Goal: Task Accomplishment & Management: Complete application form

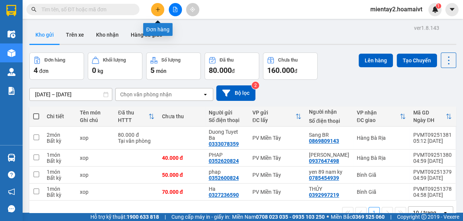
click at [158, 9] on icon "plus" at bounding box center [158, 9] width 0 height 4
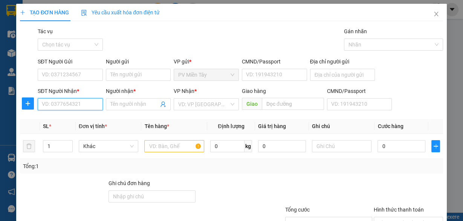
click at [75, 104] on input "SĐT Người Nhận *" at bounding box center [70, 104] width 65 height 12
type input "0964719"
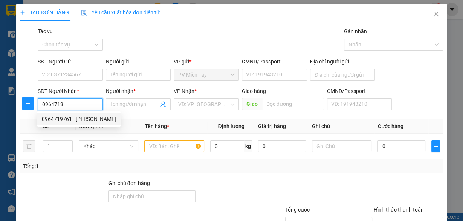
click at [75, 120] on div "0964719761 - [PERSON_NAME]" at bounding box center [79, 119] width 74 height 8
type input "0909622333 52 [PERSON_NAME] 5A BTan"
type input "0964719761"
type input "hoang"
type input "t [PERSON_NAME]"
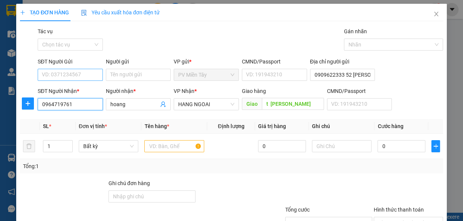
type input "0964719761"
click at [90, 72] on input "SĐT Người Gửi" at bounding box center [70, 75] width 65 height 12
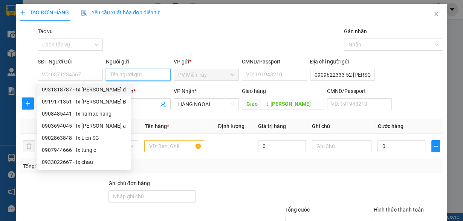
click at [120, 71] on input "Người gửi" at bounding box center [138, 75] width 65 height 12
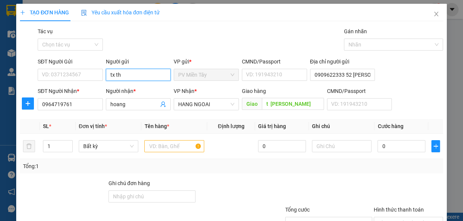
type input "tx tho"
click at [127, 89] on div "tx tho - 0902306033" at bounding box center [136, 89] width 55 height 8
type input "0902306033"
type input "tx tho"
click at [159, 146] on input "text" at bounding box center [174, 146] width 60 height 12
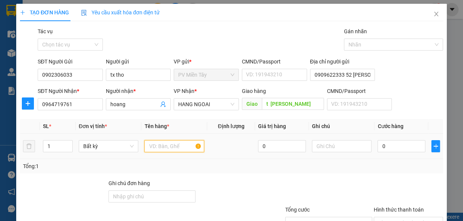
type input "h"
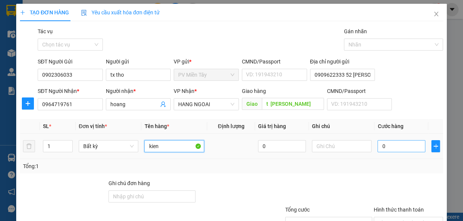
type input "kien"
click at [394, 144] on input "0" at bounding box center [402, 146] width 48 height 12
type input "4"
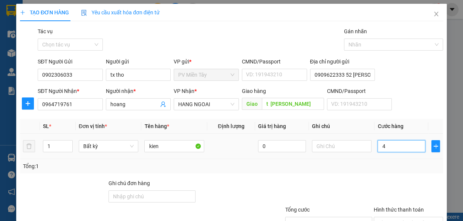
type input "40"
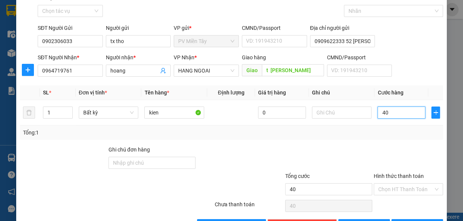
scroll to position [57, 0]
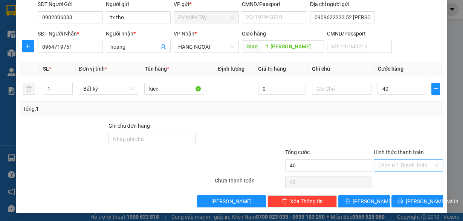
type input "40.000"
drag, startPoint x: 400, startPoint y: 163, endPoint x: 399, endPoint y: 171, distance: 8.3
click at [399, 163] on input "Hình thức thanh toán" at bounding box center [406, 164] width 55 height 11
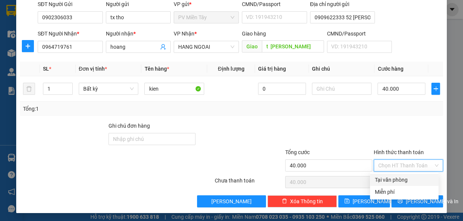
click at [396, 180] on div "Tại văn phòng" at bounding box center [405, 179] width 60 height 8
type input "0"
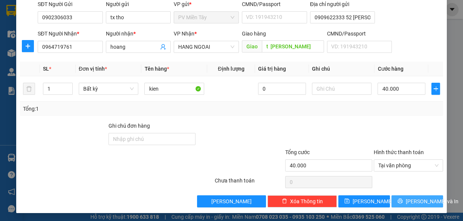
click at [403, 198] on icon "printer" at bounding box center [400, 200] width 5 height 5
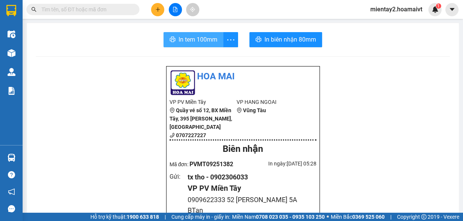
click at [200, 40] on span "In tem 100mm" at bounding box center [198, 39] width 39 height 9
